Goal: Task Accomplishment & Management: Manage account settings

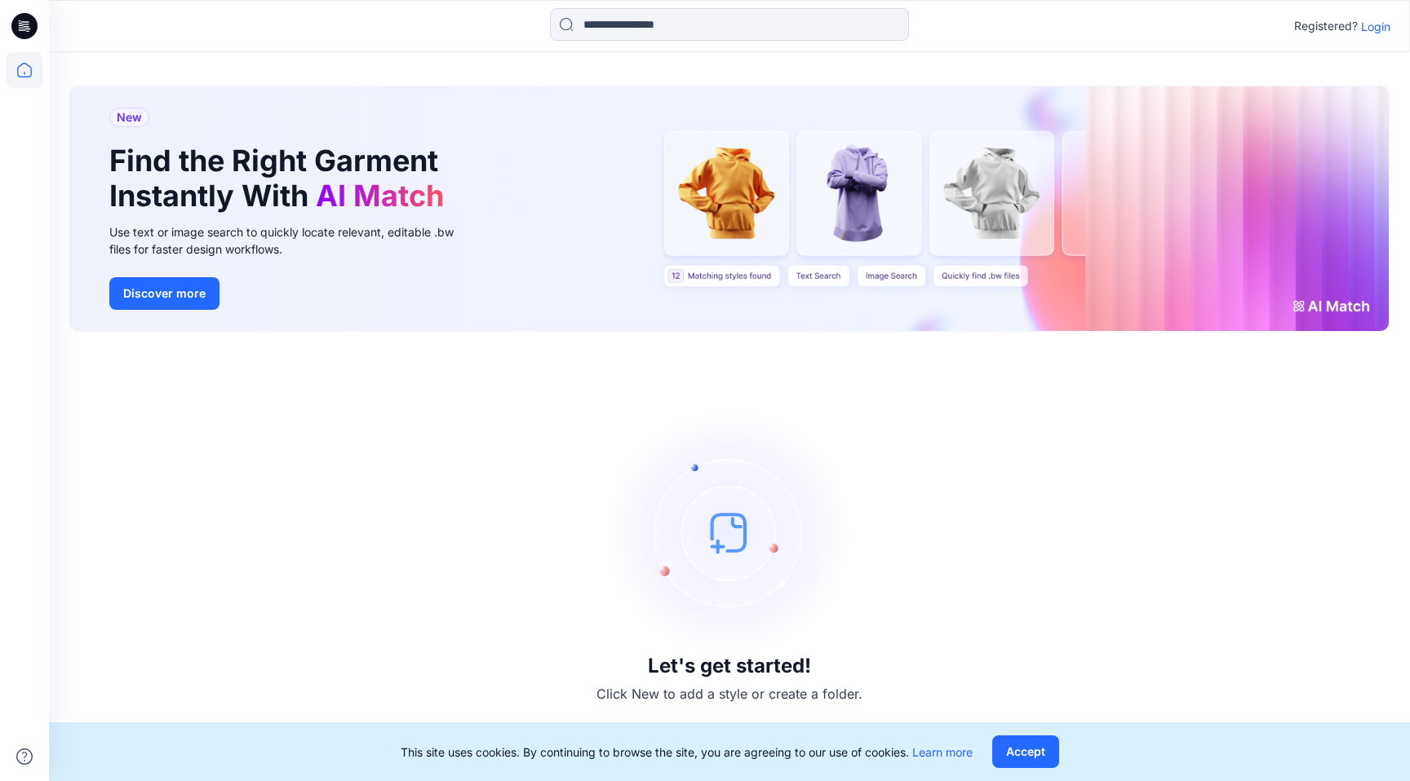
click at [1376, 29] on p "Login" at bounding box center [1375, 26] width 29 height 17
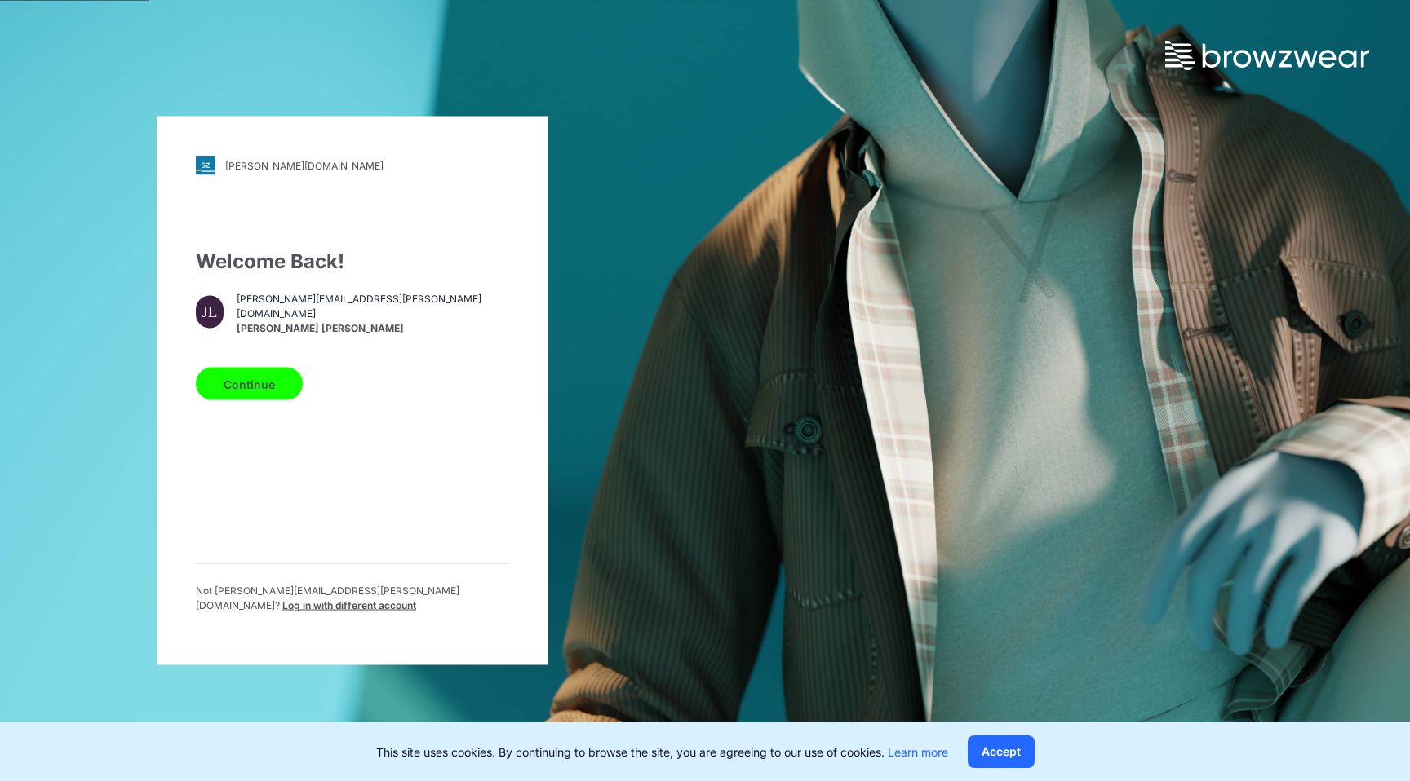
click at [264, 383] on button "Continue" at bounding box center [249, 384] width 107 height 33
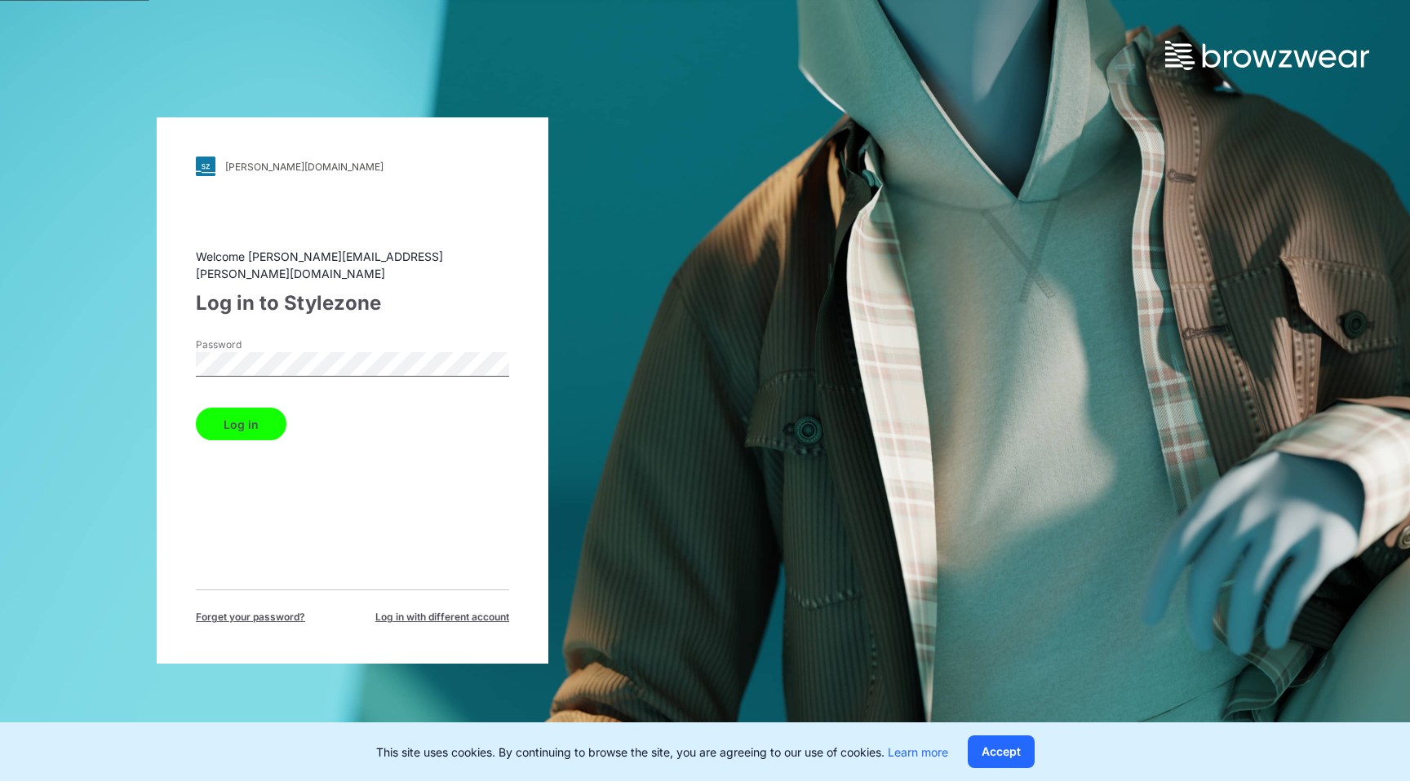
click at [201, 417] on button "Log in" at bounding box center [241, 424] width 91 height 33
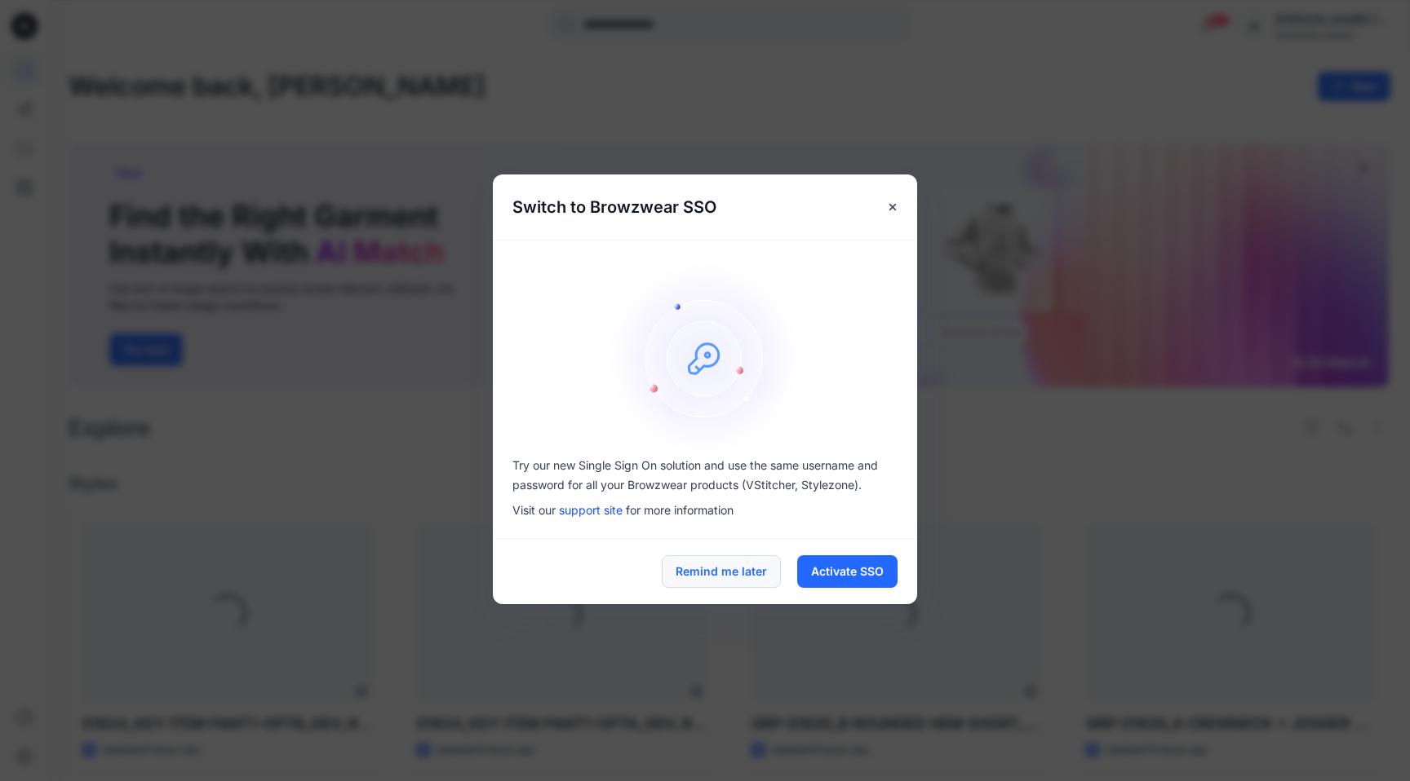
click at [714, 573] on button "Remind me later" at bounding box center [721, 572] width 119 height 33
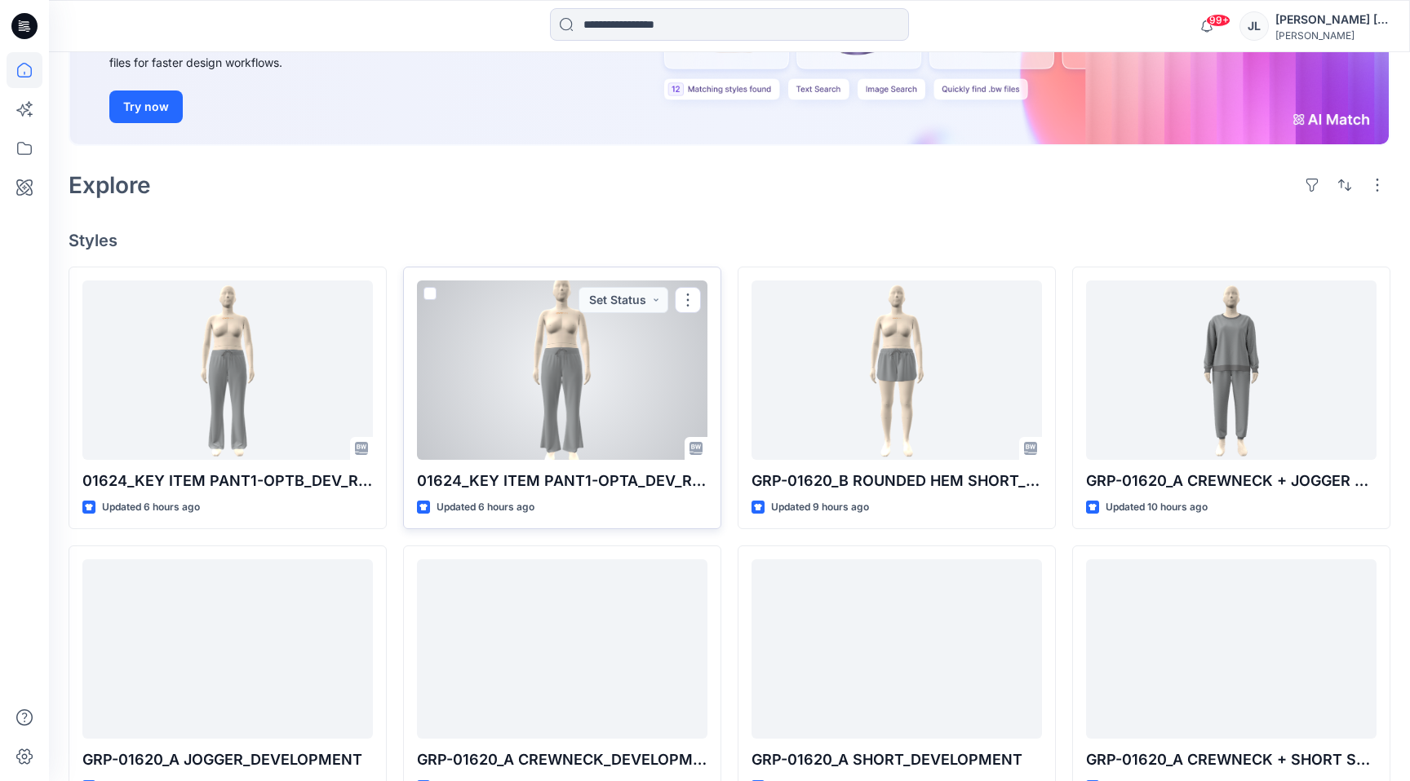
scroll to position [245, 0]
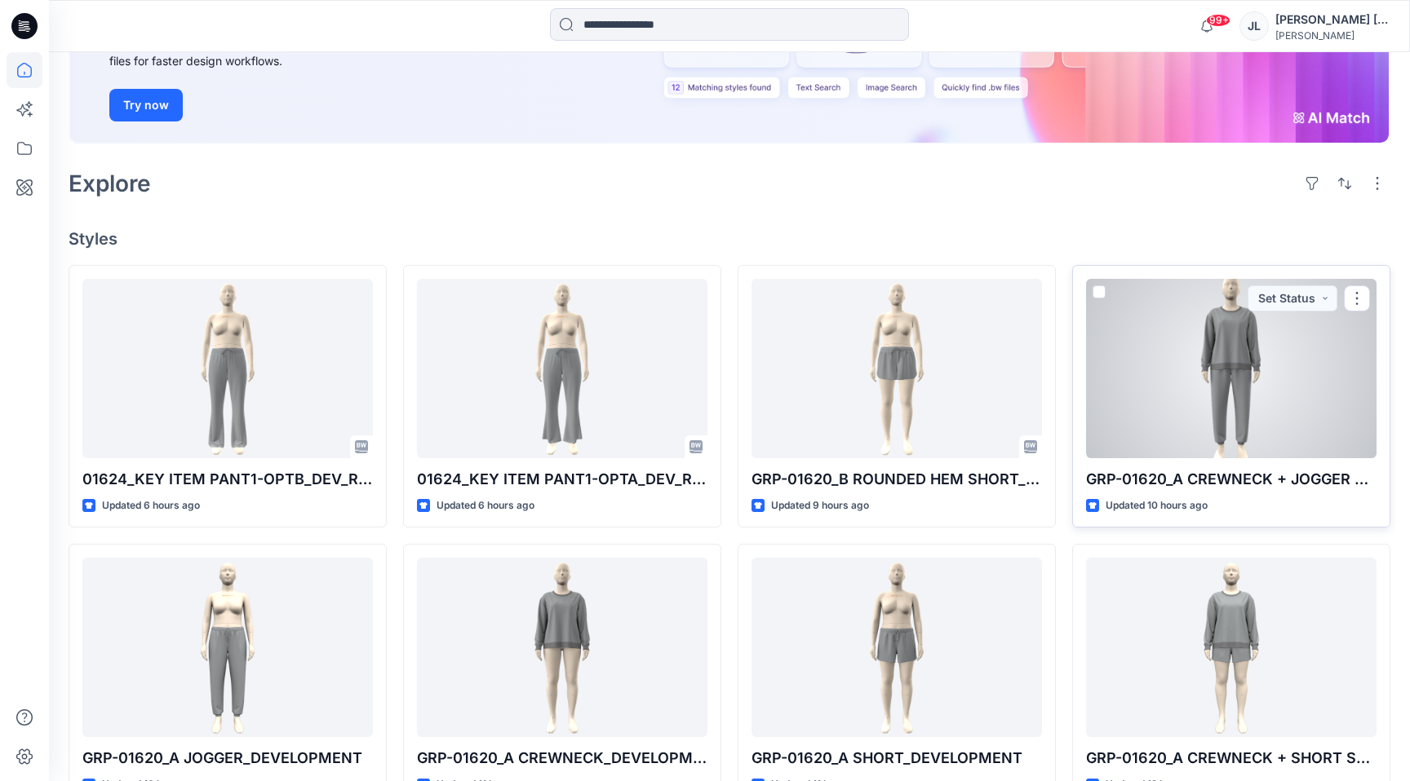
click at [1289, 443] on div at bounding box center [1231, 368] width 290 height 179
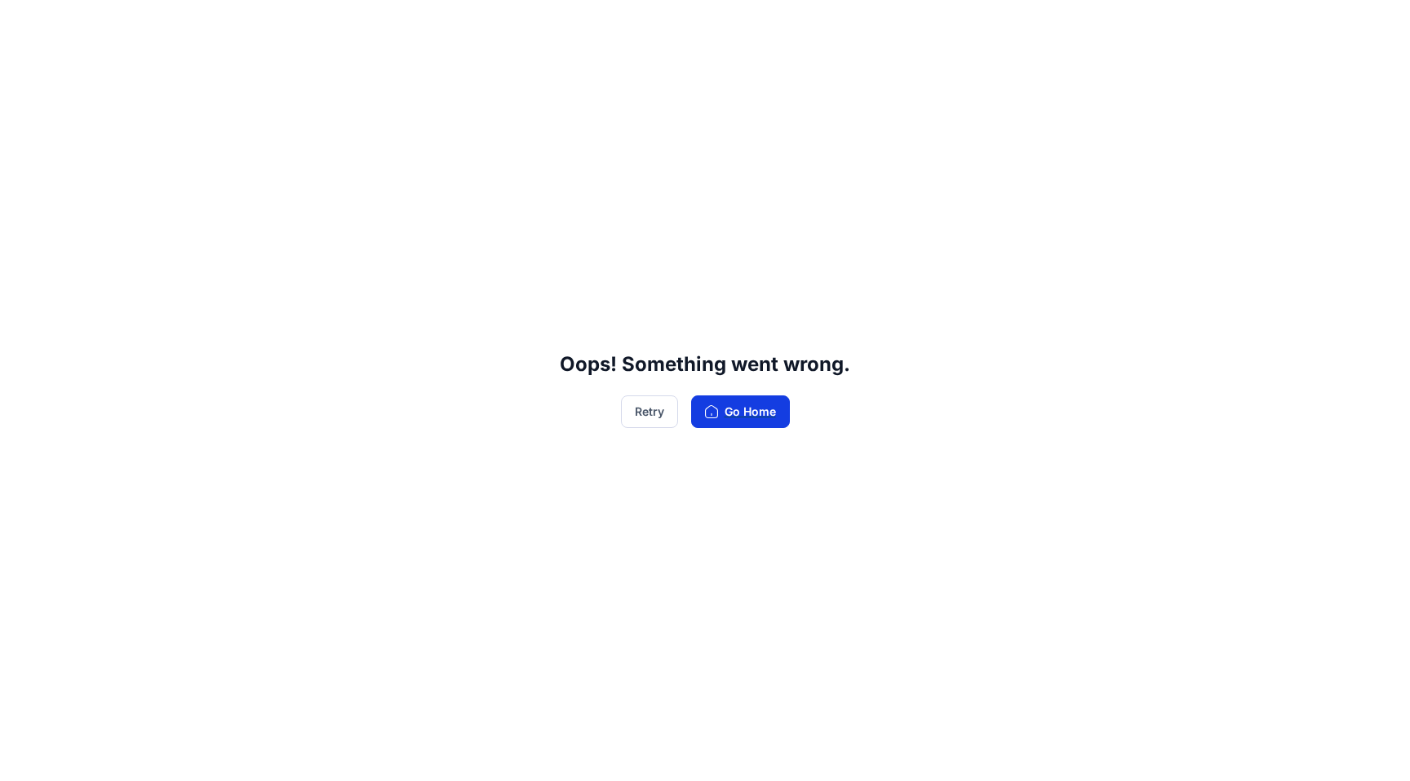
click at [735, 401] on button "Go Home" at bounding box center [740, 412] width 99 height 33
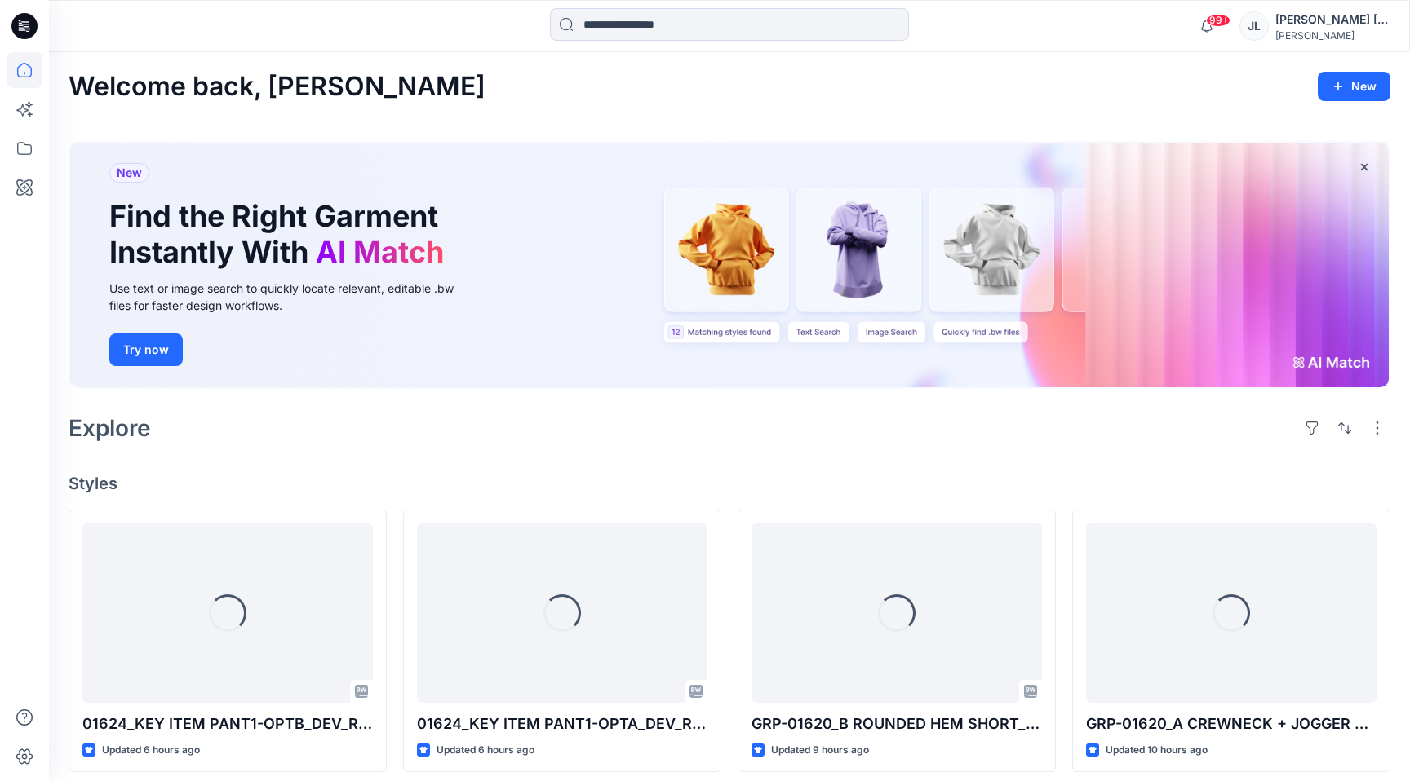
click at [1339, 34] on div "[PERSON_NAME]" at bounding box center [1332, 35] width 114 height 12
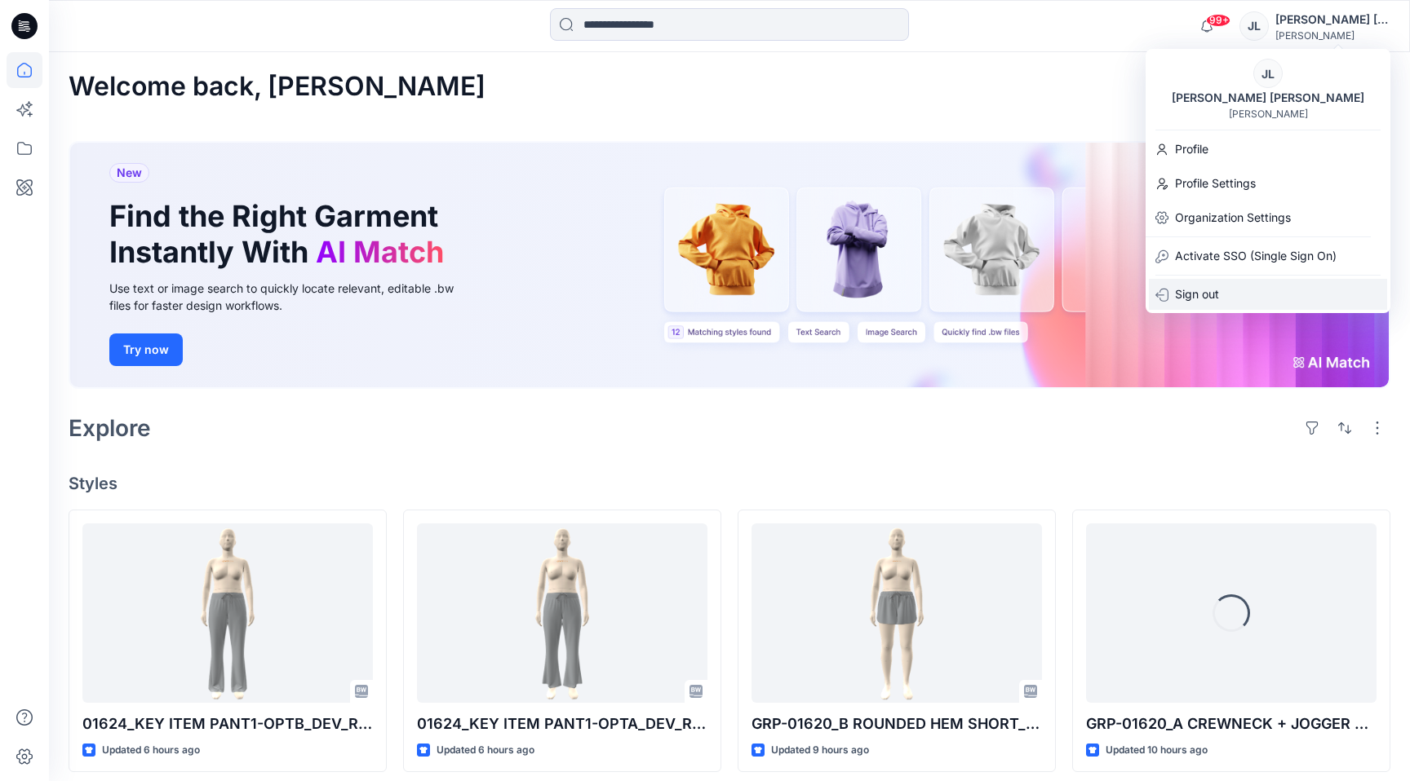
click at [1201, 289] on p "Sign out" at bounding box center [1197, 294] width 44 height 31
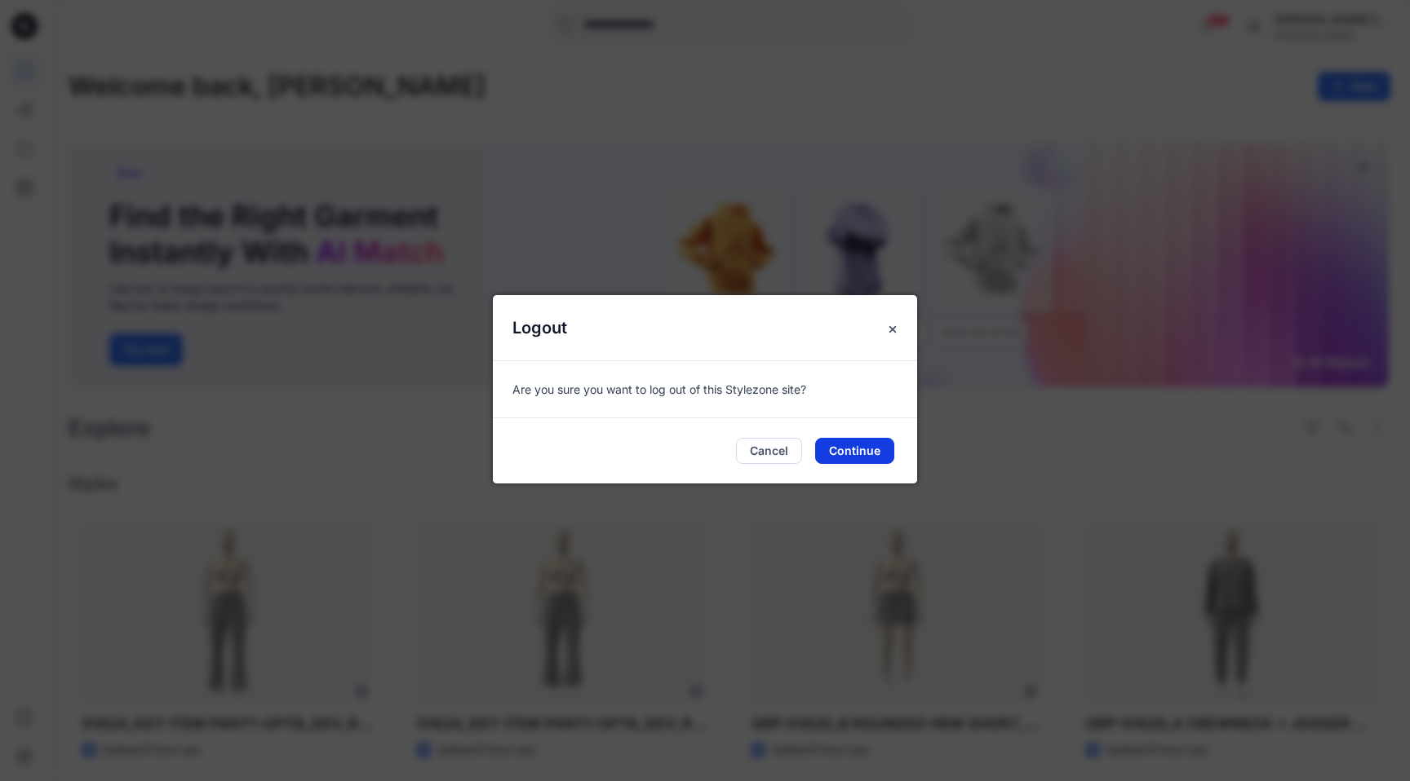
click at [879, 442] on button "Continue" at bounding box center [854, 451] width 79 height 26
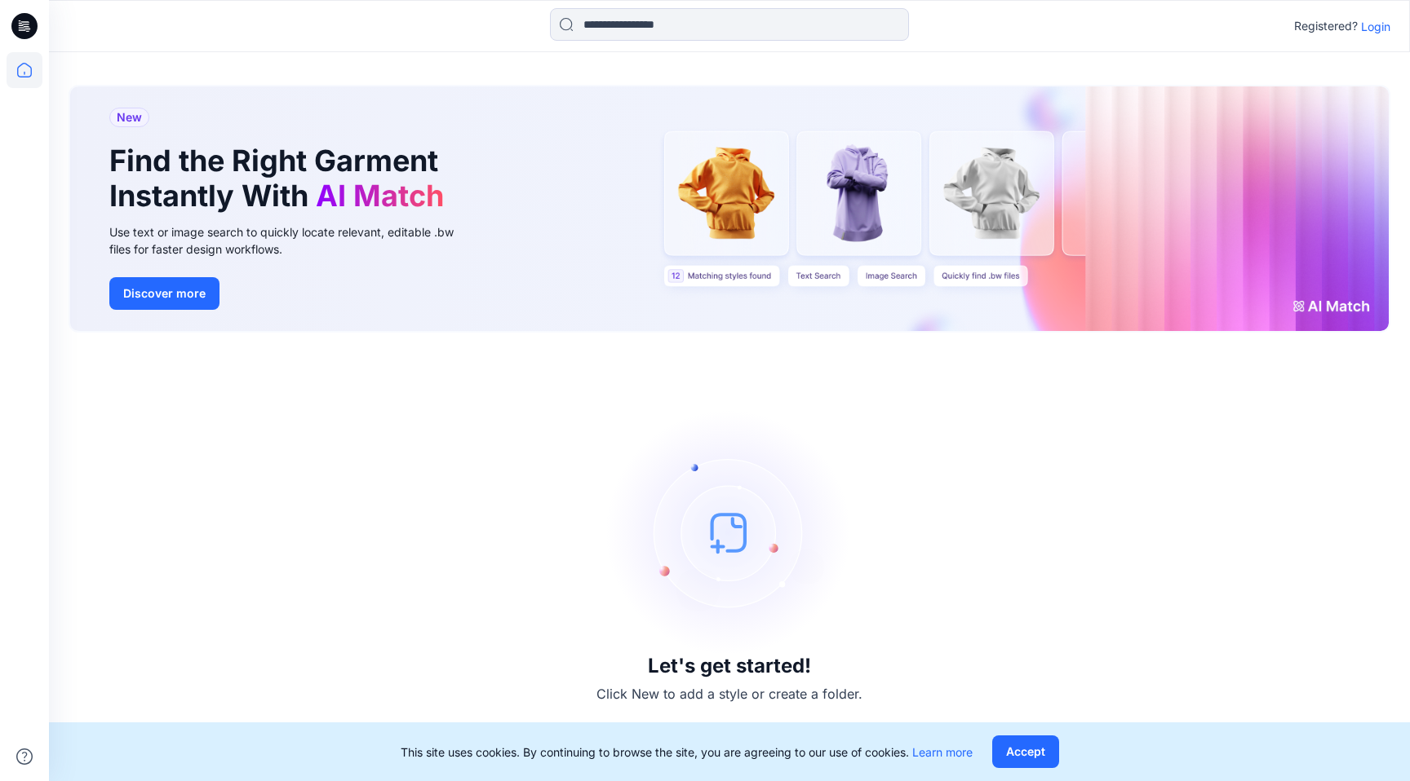
click at [1366, 28] on p "Login" at bounding box center [1375, 26] width 29 height 17
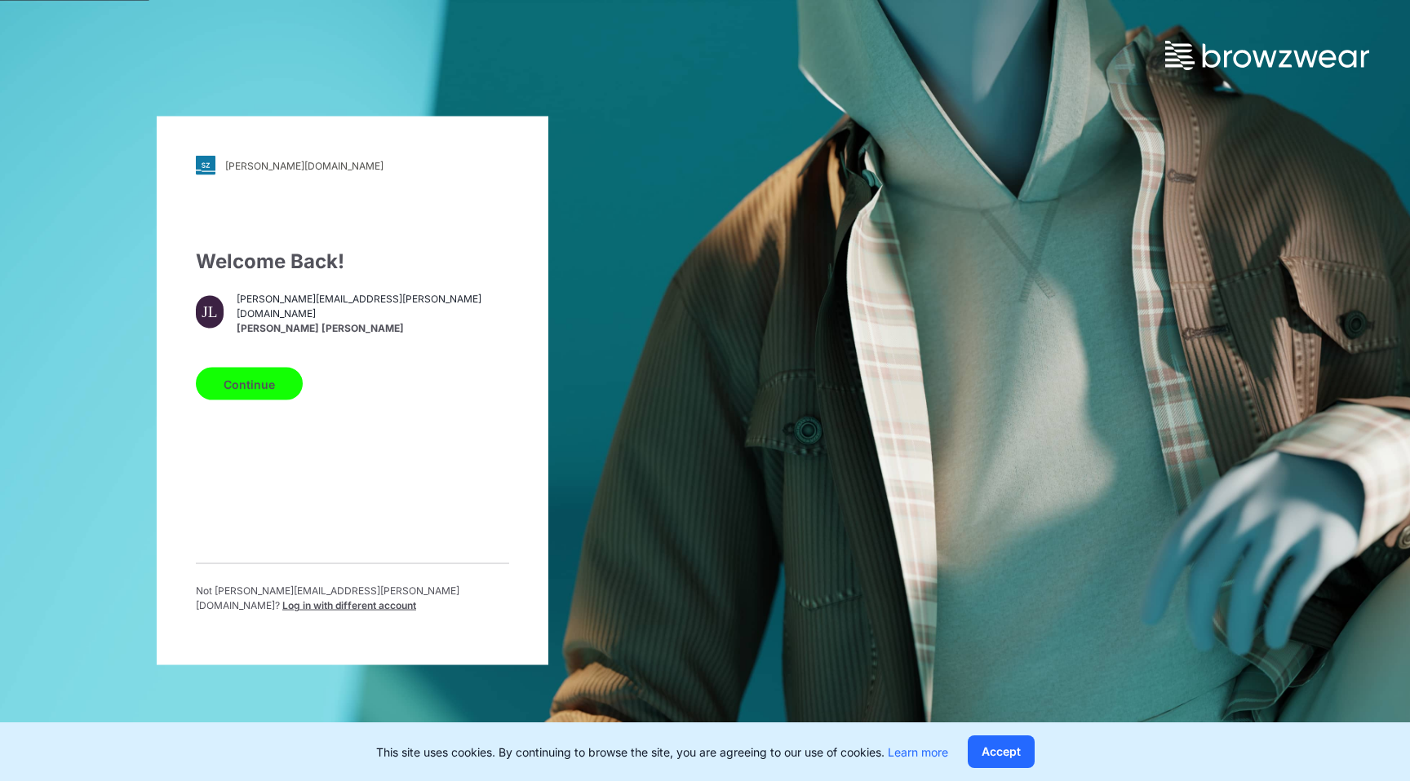
click at [246, 379] on button "Continue" at bounding box center [249, 384] width 107 height 33
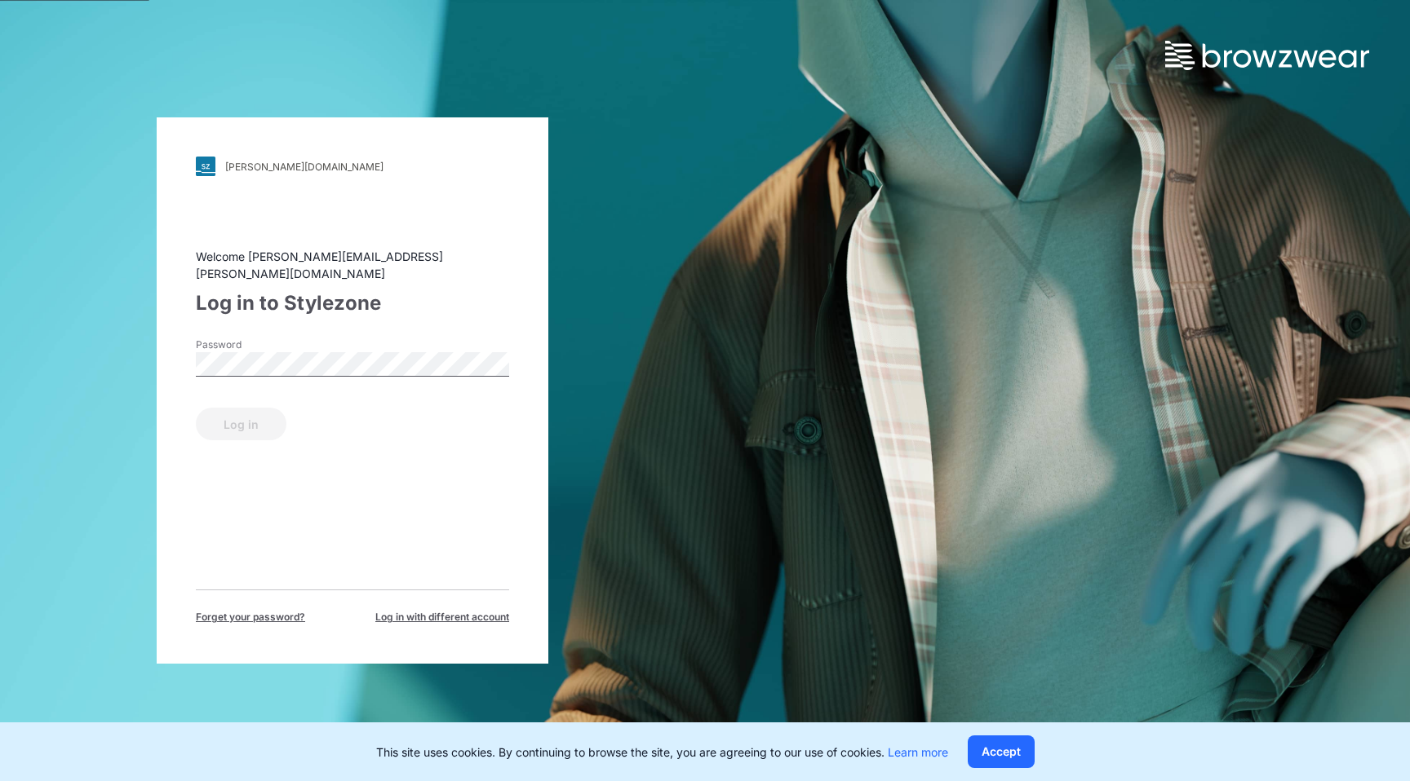
click at [242, 389] on form "Password Log in" at bounding box center [352, 389] width 313 height 103
click at [225, 412] on button "Log in" at bounding box center [241, 424] width 91 height 33
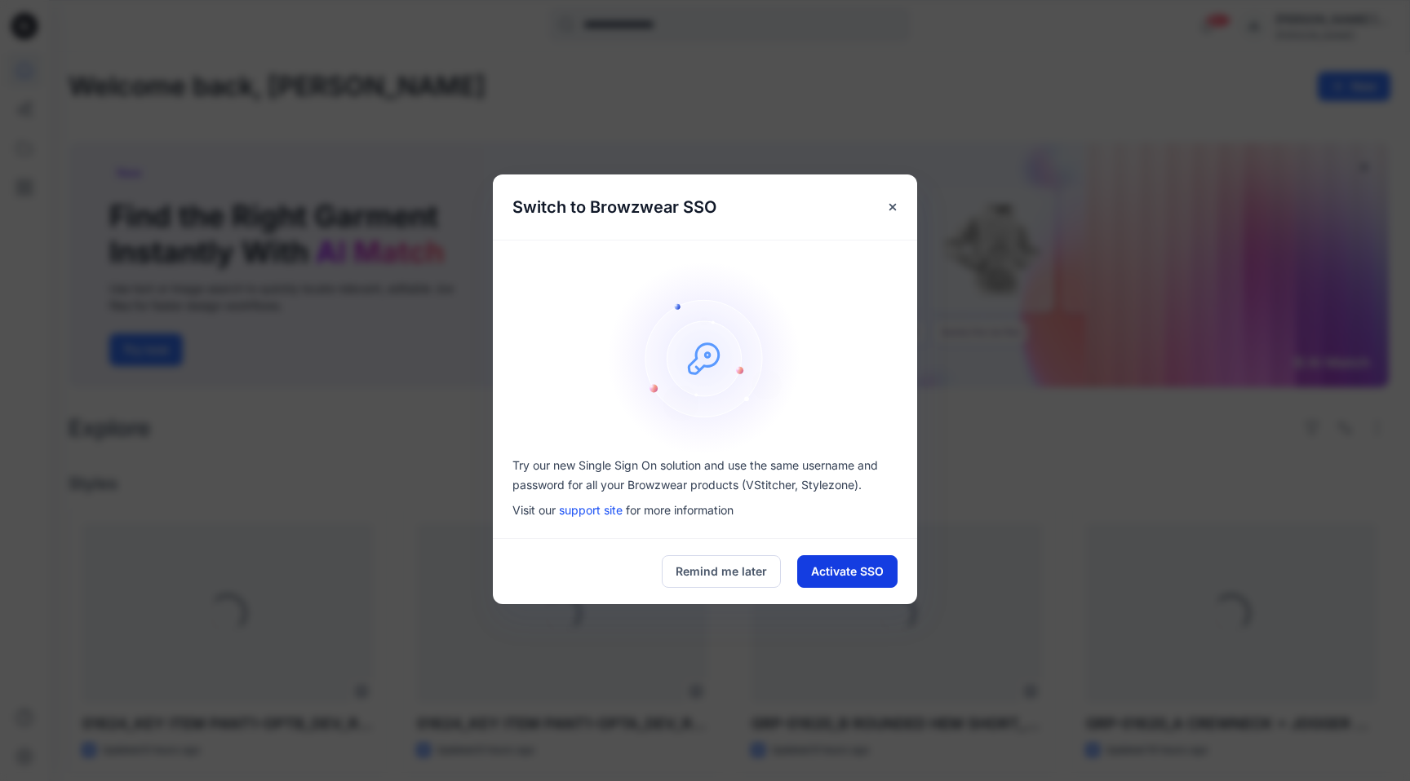
click at [871, 565] on button "Activate SSO" at bounding box center [847, 572] width 100 height 33
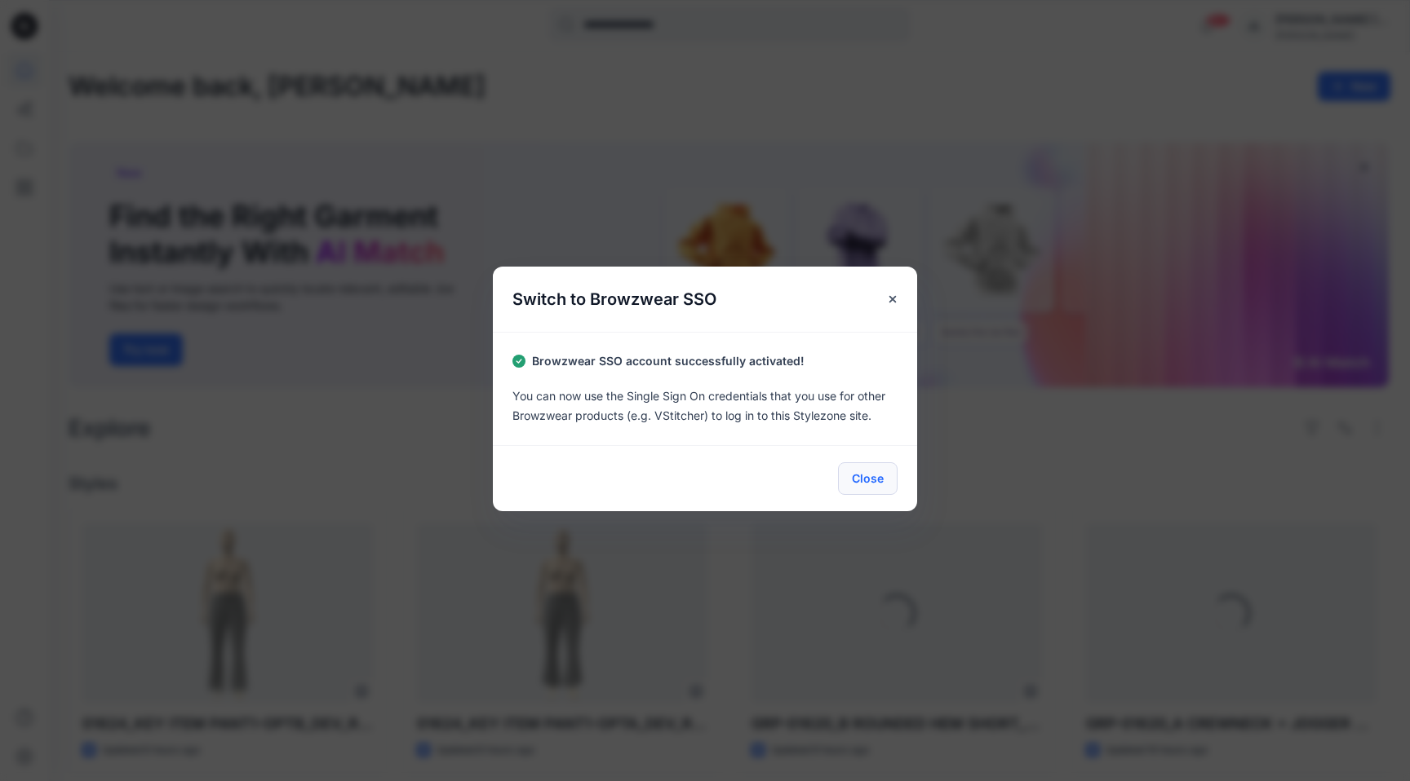
click at [874, 485] on button "Close" at bounding box center [868, 479] width 60 height 33
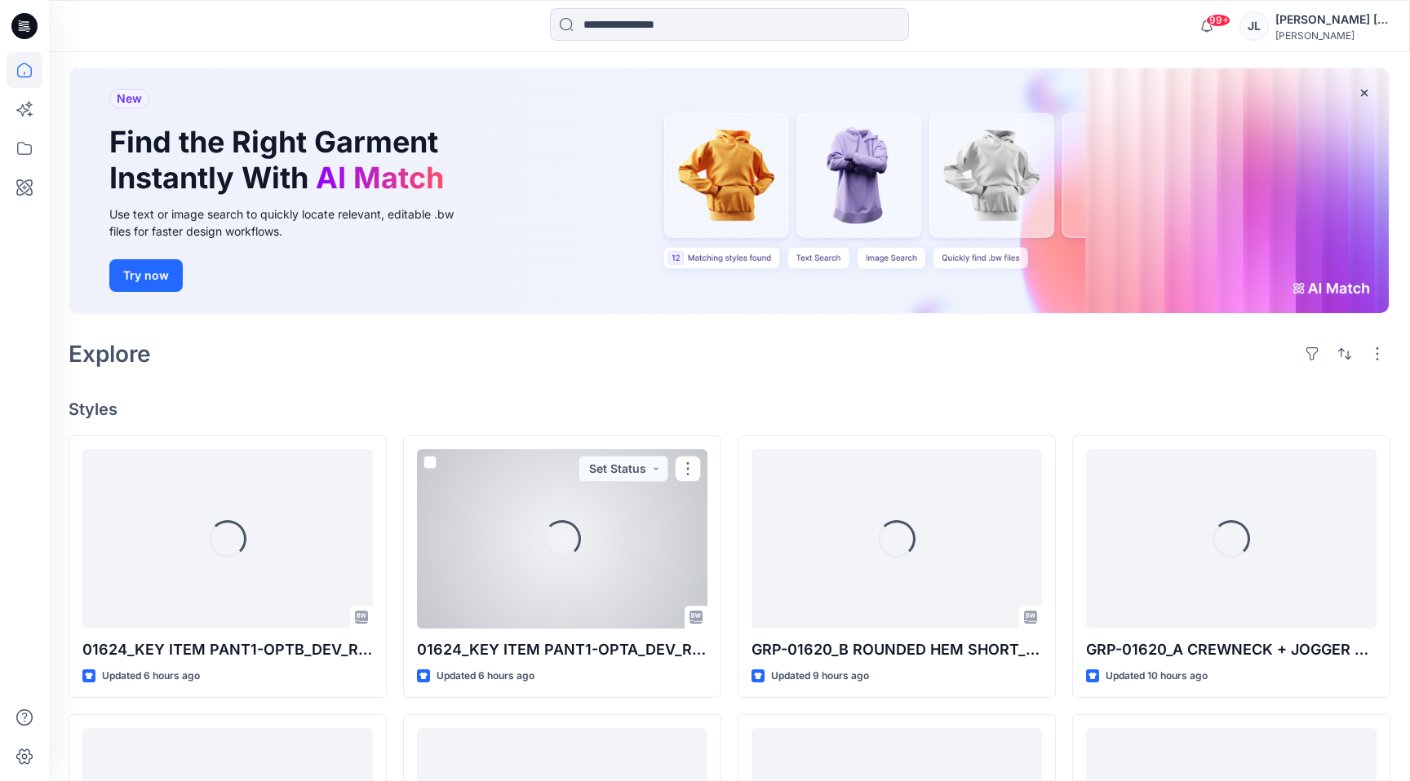
scroll to position [77, 0]
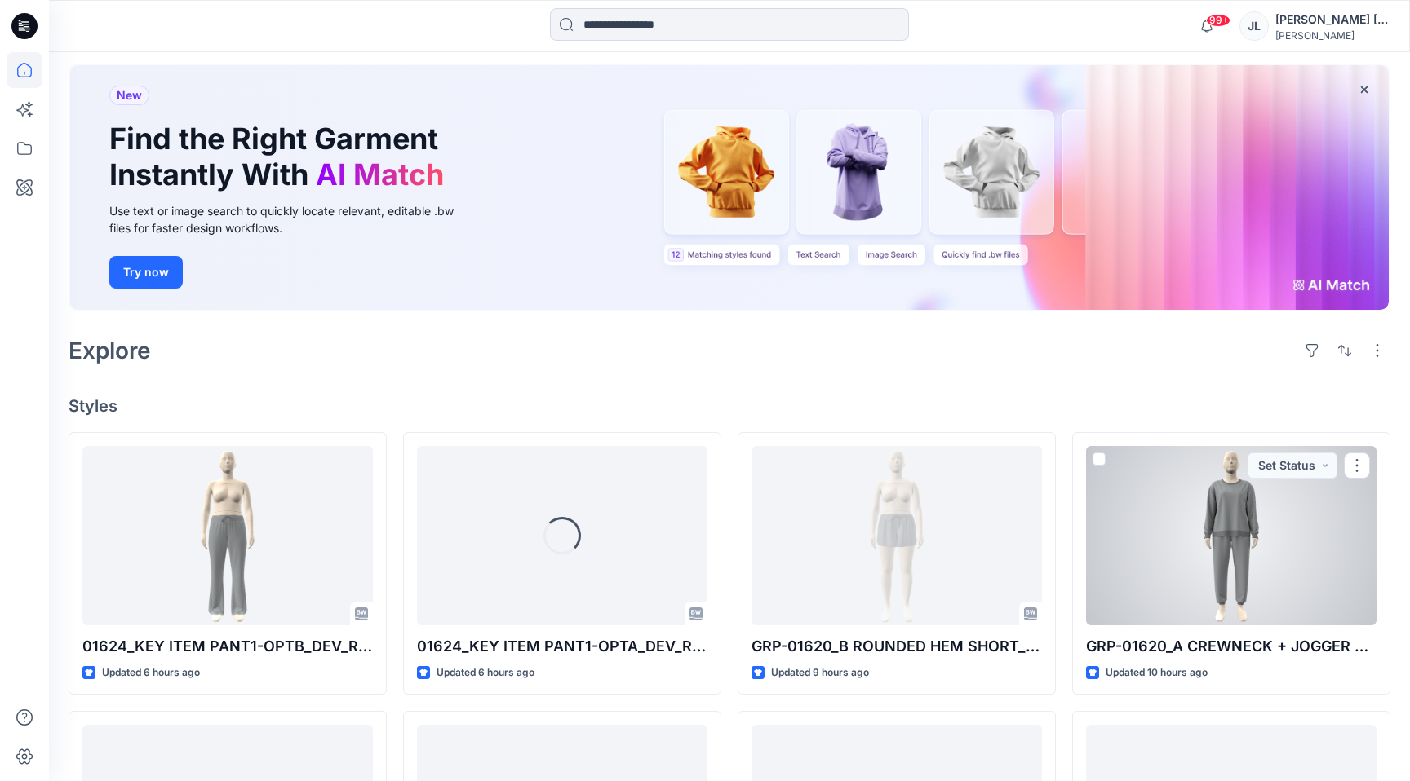
click at [1305, 462] on button "Set Status" at bounding box center [1292, 466] width 90 height 26
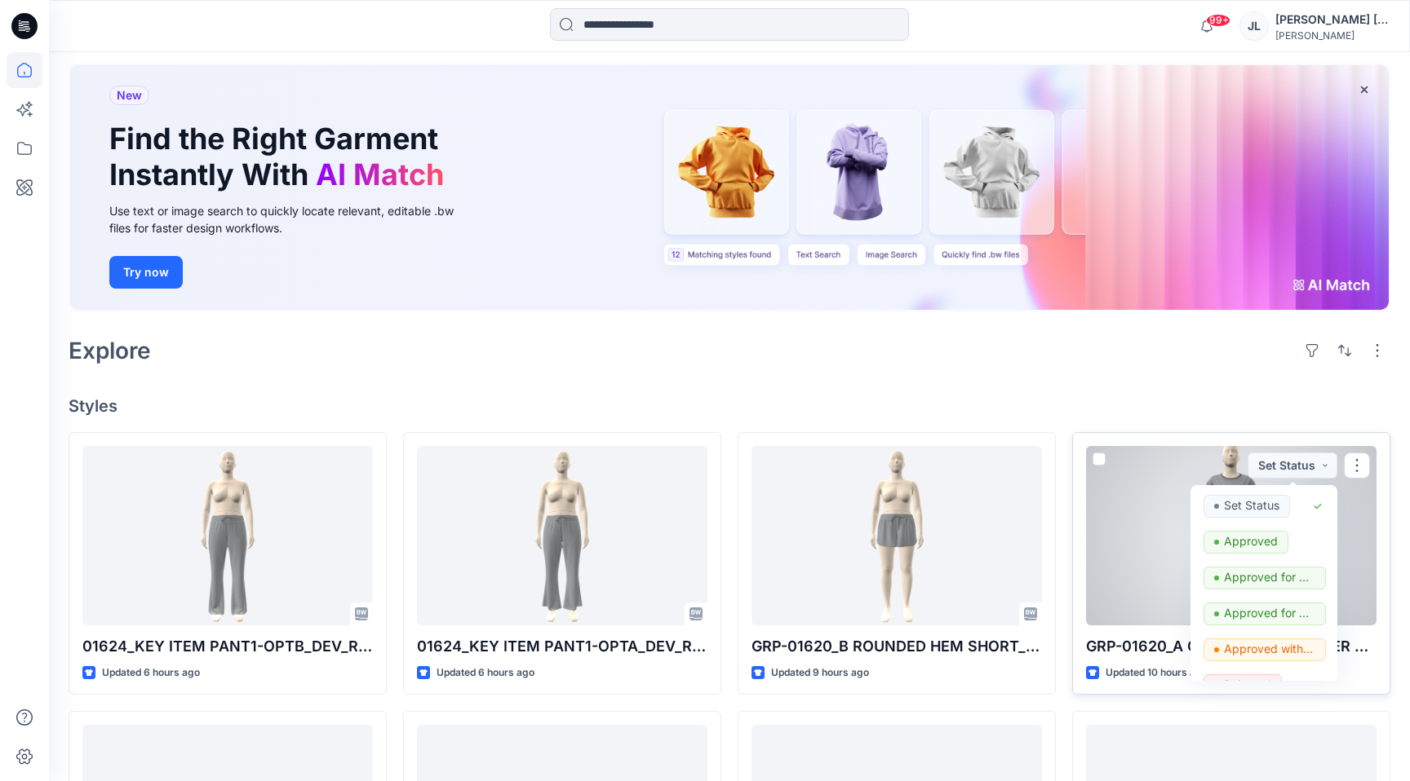
click at [1149, 482] on div at bounding box center [1231, 535] width 290 height 179
